Goal: Information Seeking & Learning: Check status

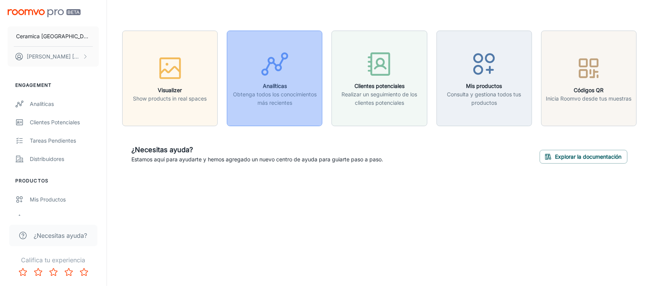
drag, startPoint x: 0, startPoint y: 0, endPoint x: 290, endPoint y: 86, distance: 302.7
click at [290, 86] on h6 "Analíticas" at bounding box center [275, 86] width 86 height 8
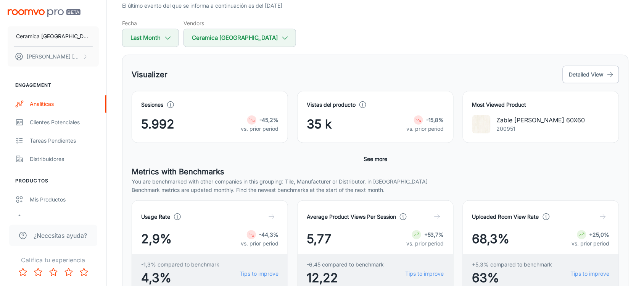
scroll to position [48, 0]
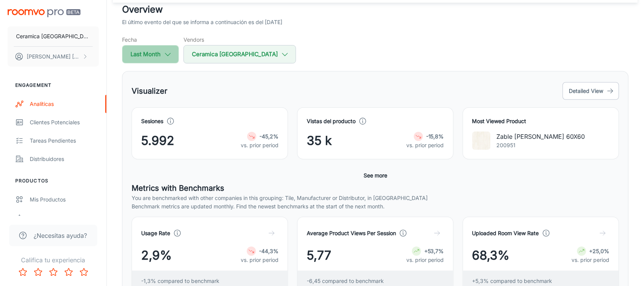
click at [154, 56] on button "Last Month" at bounding box center [150, 54] width 57 height 18
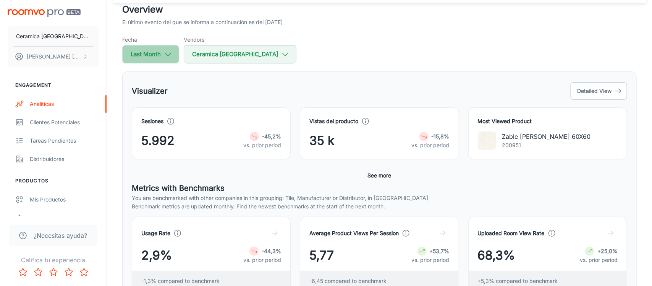
select select "7"
select select "2025"
select select "7"
select select "2025"
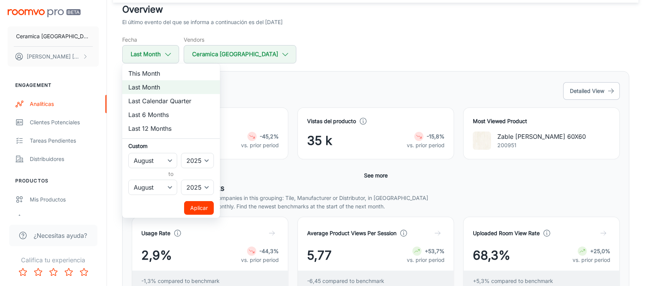
click at [320, 56] on div at bounding box center [326, 143] width 652 height 286
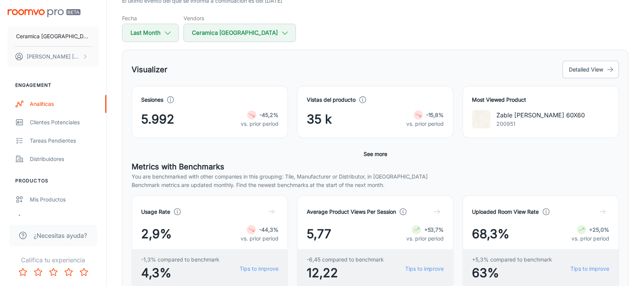
scroll to position [52, 0]
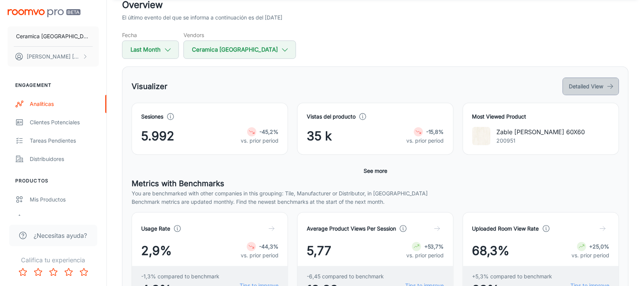
click at [587, 87] on button "Detailed View" at bounding box center [591, 86] width 56 height 18
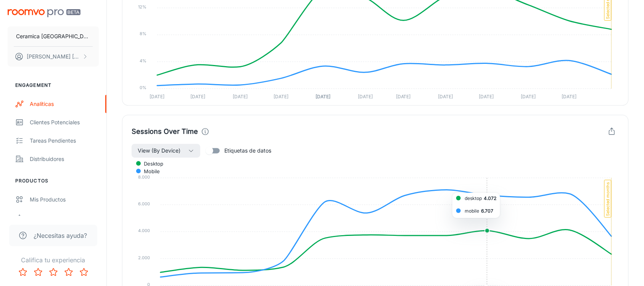
scroll to position [716, 0]
